Goal: Information Seeking & Learning: Learn about a topic

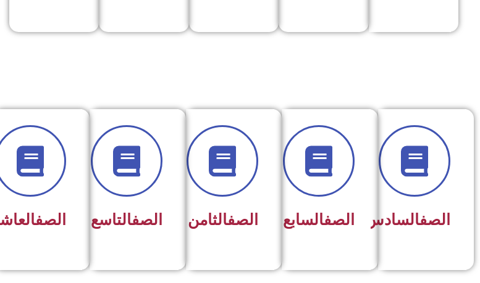
scroll to position [494, 0]
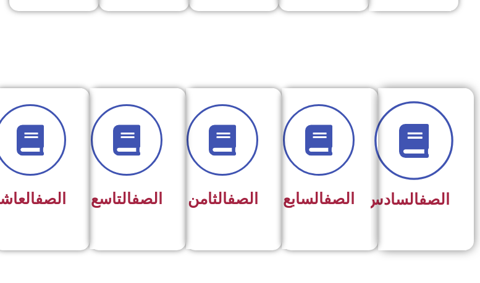
click at [430, 163] on span at bounding box center [413, 140] width 79 height 79
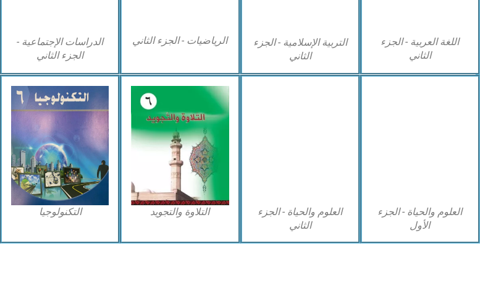
scroll to position [657, 0]
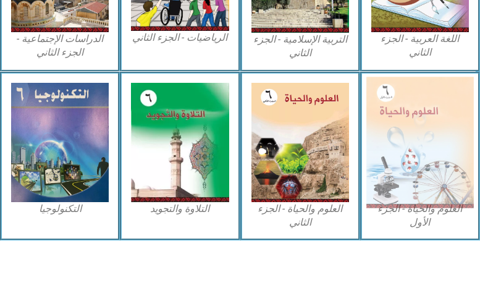
click at [416, 168] on img at bounding box center [419, 142] width 107 height 131
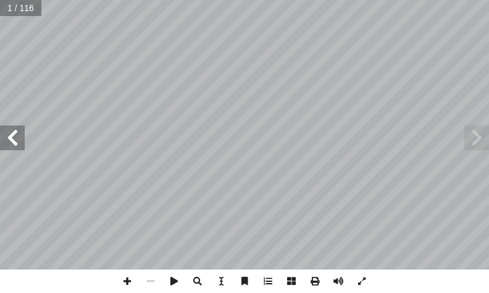
click at [6, 149] on span at bounding box center [12, 137] width 25 height 25
click at [16, 139] on span at bounding box center [12, 137] width 25 height 25
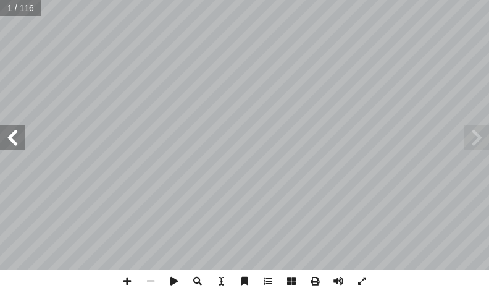
click at [16, 139] on span at bounding box center [12, 137] width 25 height 25
click at [17, 136] on span at bounding box center [12, 137] width 25 height 25
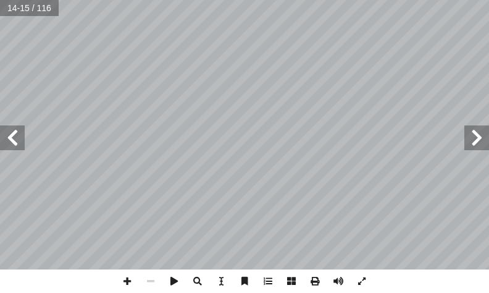
click at [17, 136] on span at bounding box center [12, 137] width 25 height 25
click at [486, 144] on span at bounding box center [476, 137] width 25 height 25
click at [127, 277] on span at bounding box center [126, 280] width 23 height 23
click at [14, 145] on span at bounding box center [12, 137] width 25 height 25
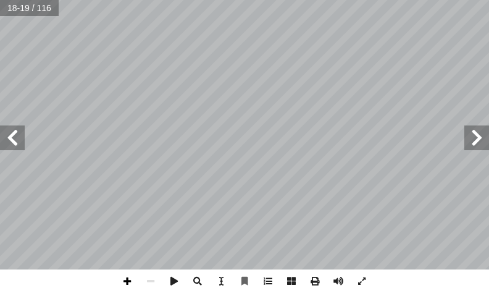
click at [128, 279] on span at bounding box center [126, 280] width 23 height 23
click at [9, 142] on span at bounding box center [12, 137] width 25 height 25
click at [134, 279] on span at bounding box center [126, 280] width 23 height 23
click at [149, 276] on span at bounding box center [150, 280] width 23 height 23
